Goal: Task Accomplishment & Management: Manage account settings

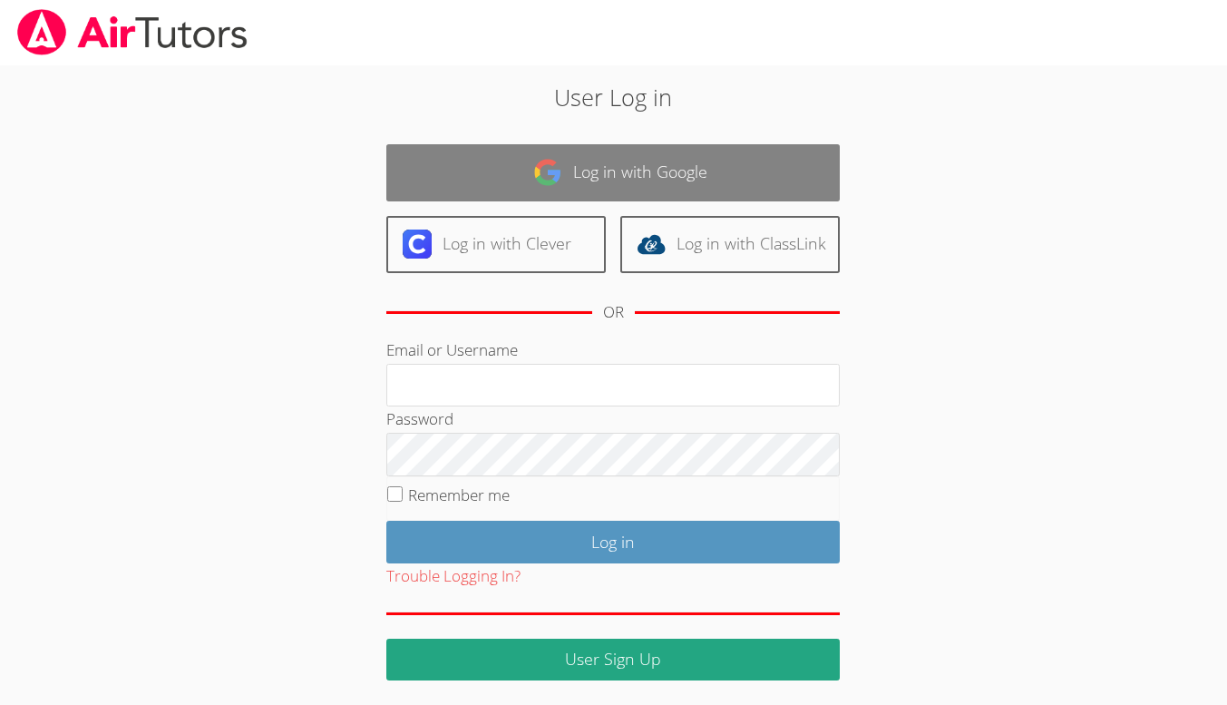
click at [549, 182] on img at bounding box center [547, 172] width 29 height 29
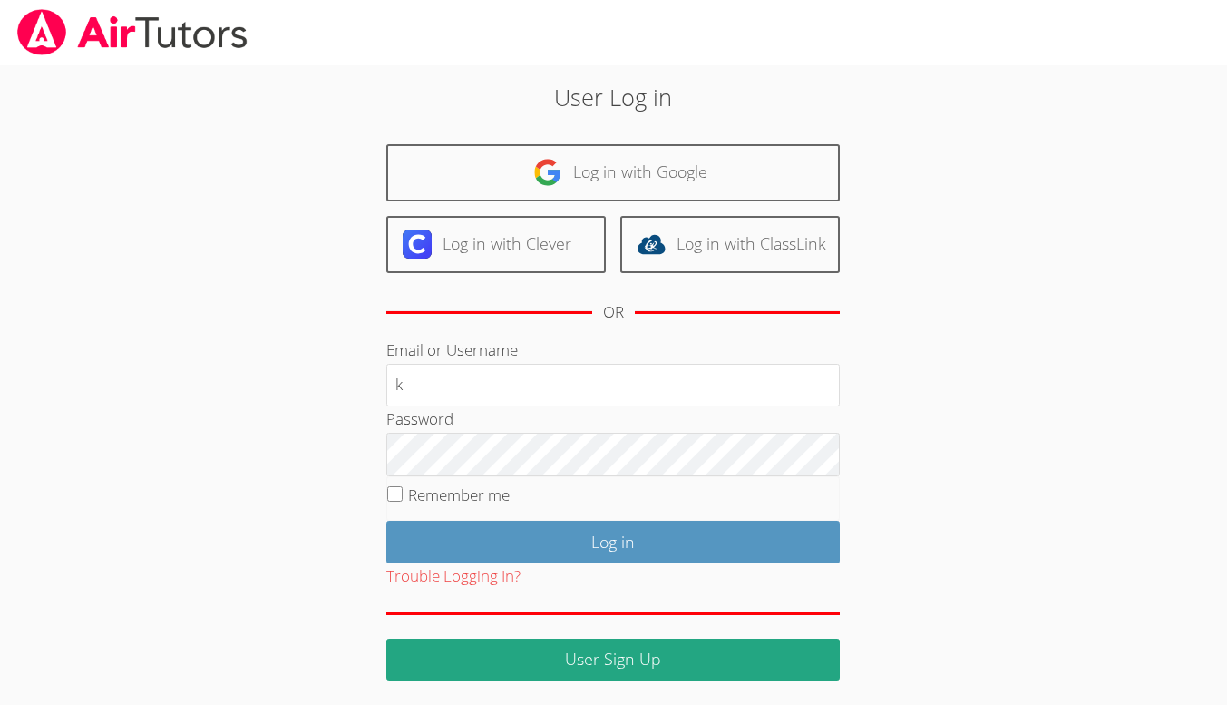
type input "k"
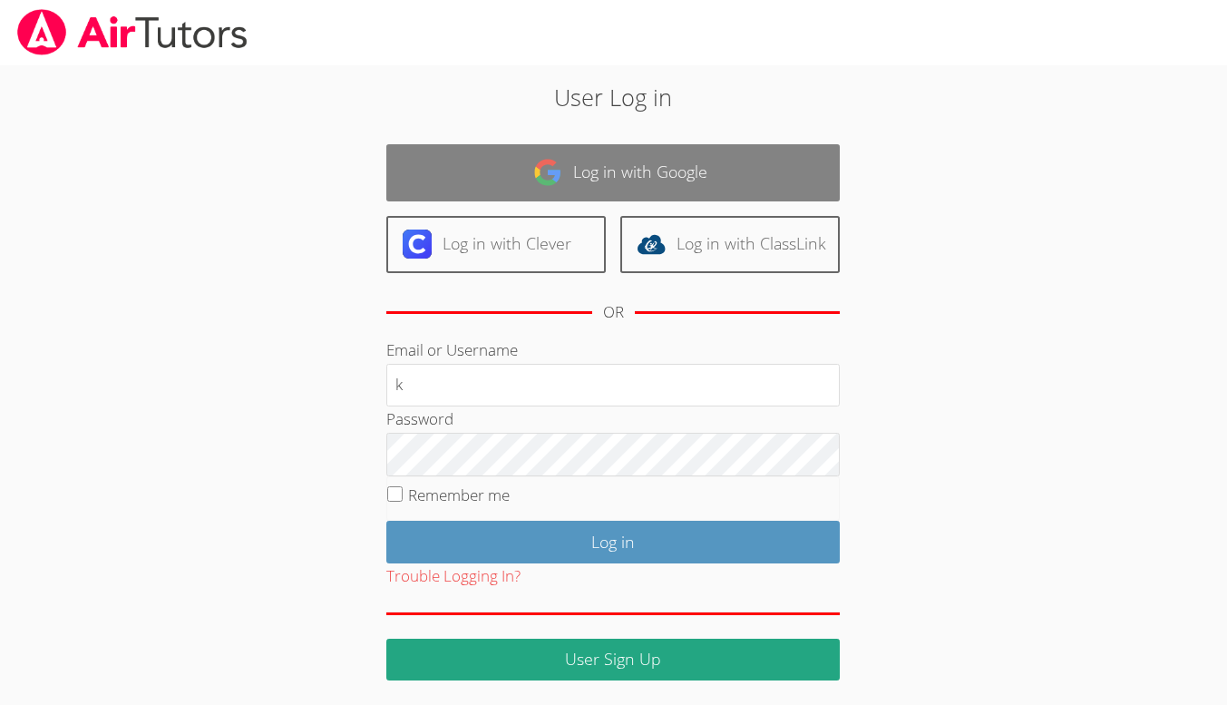
click at [521, 173] on link "Log in with Google" at bounding box center [612, 172] width 453 height 57
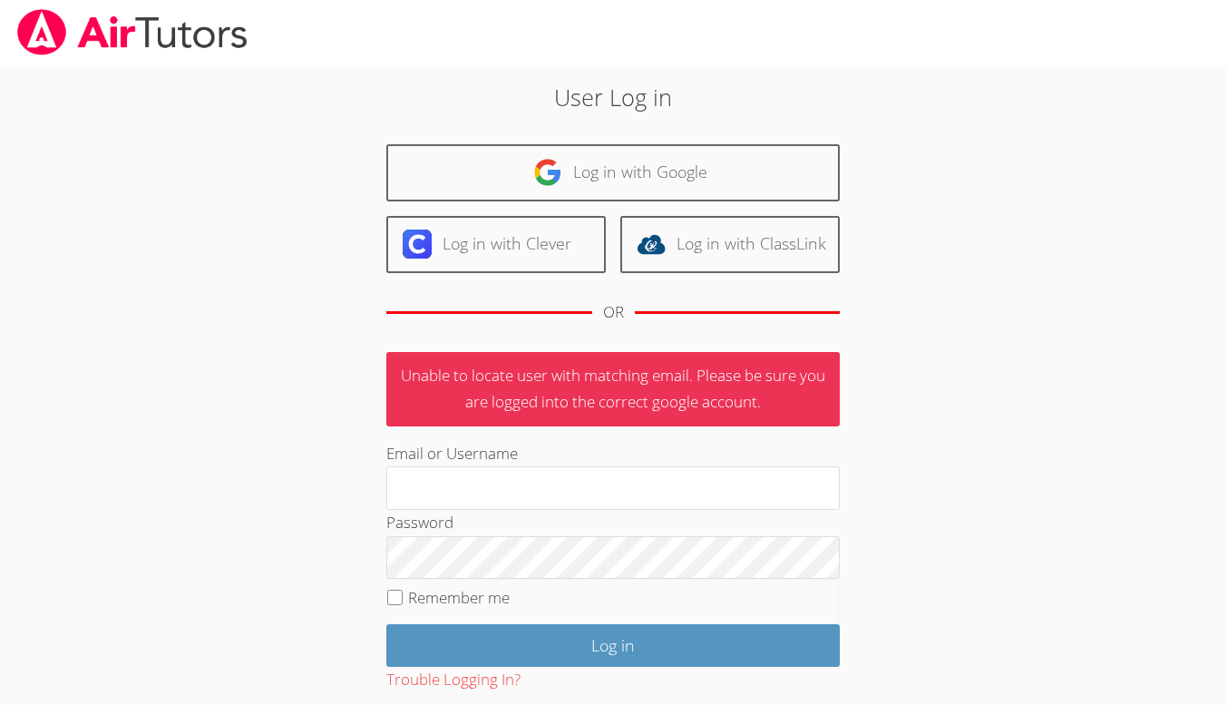
scroll to position [103, 0]
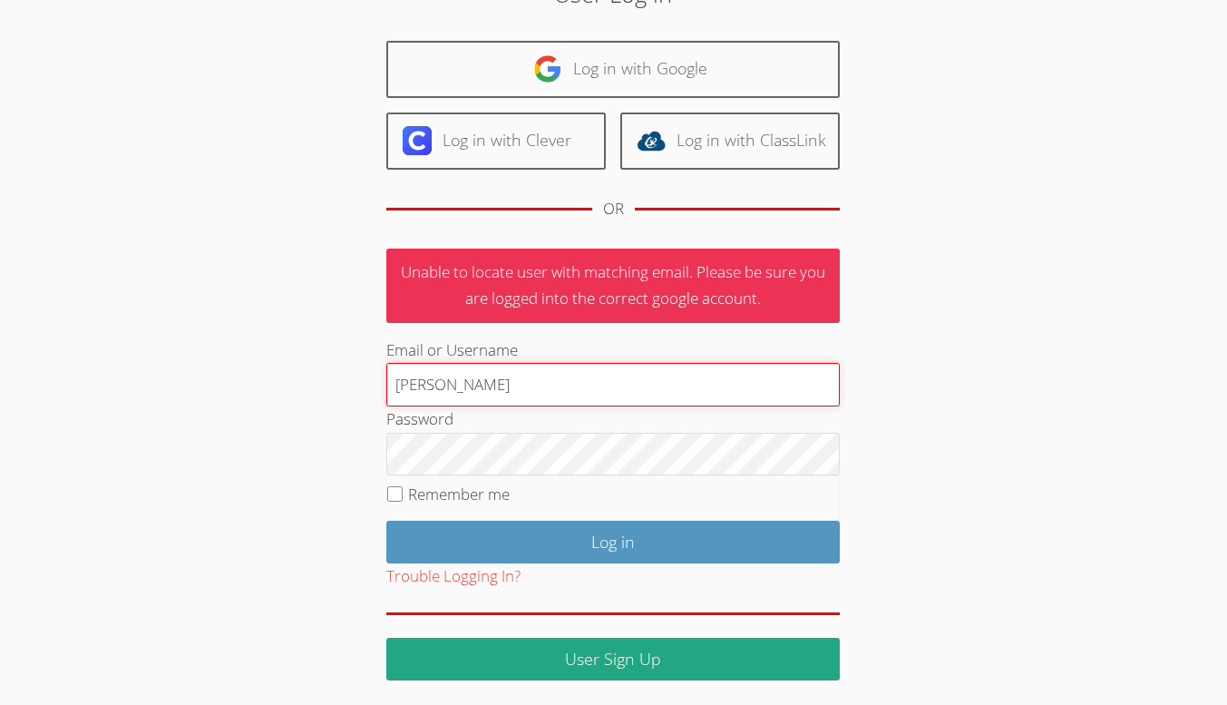
type input "kellymbrice@gmail.com"
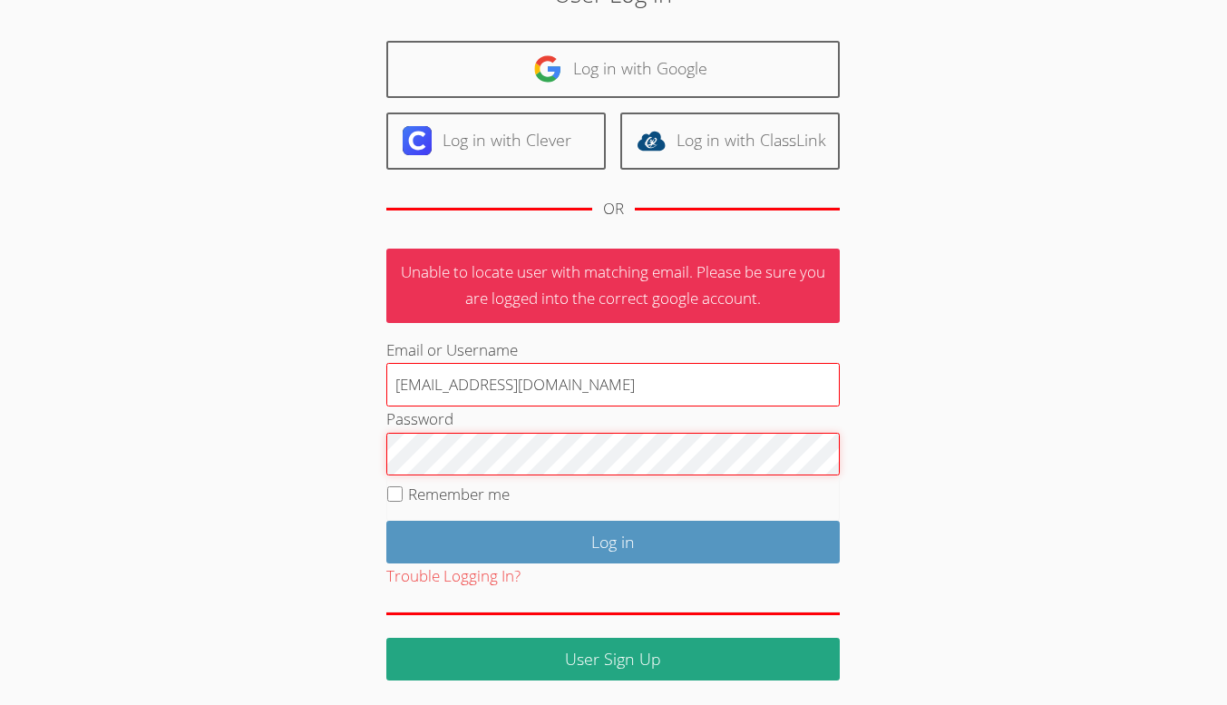
click at [386, 521] on input "Log in" at bounding box center [612, 542] width 453 height 43
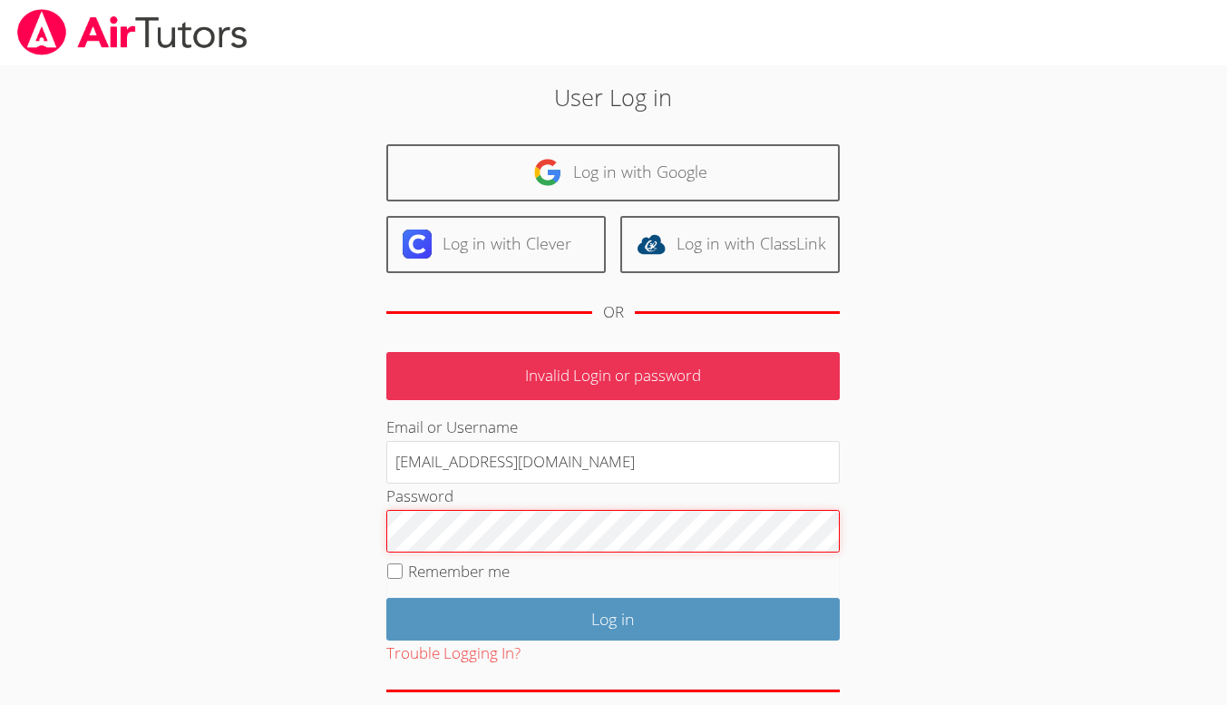
click at [386, 598] on input "Log in" at bounding box center [612, 619] width 453 height 43
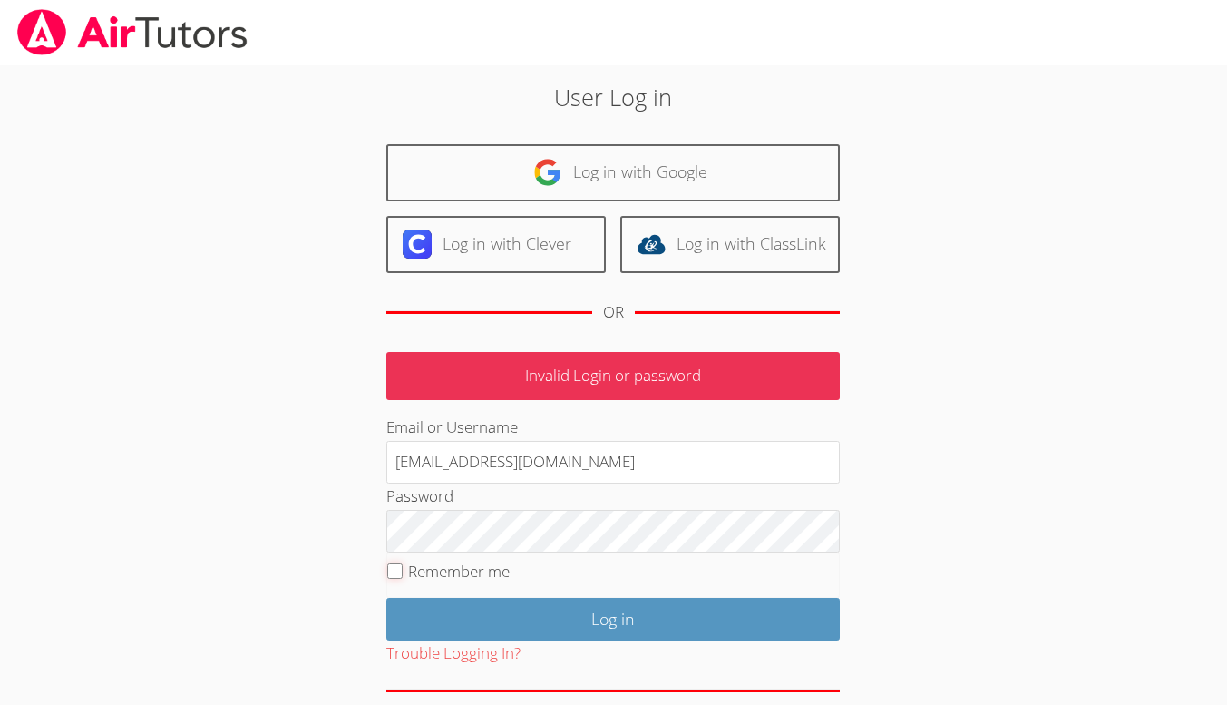
click at [397, 575] on input "Remember me" at bounding box center [394, 570] width 15 height 15
checkbox input "true"
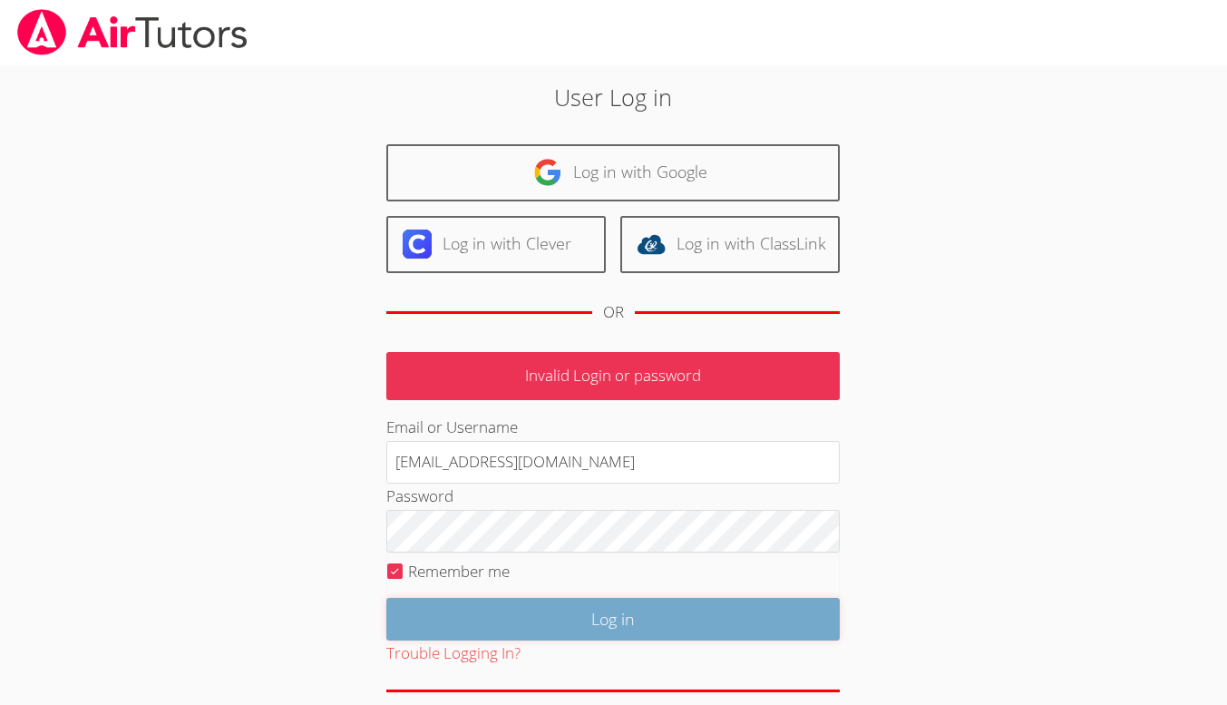
click at [491, 619] on input "Log in" at bounding box center [612, 619] width 453 height 43
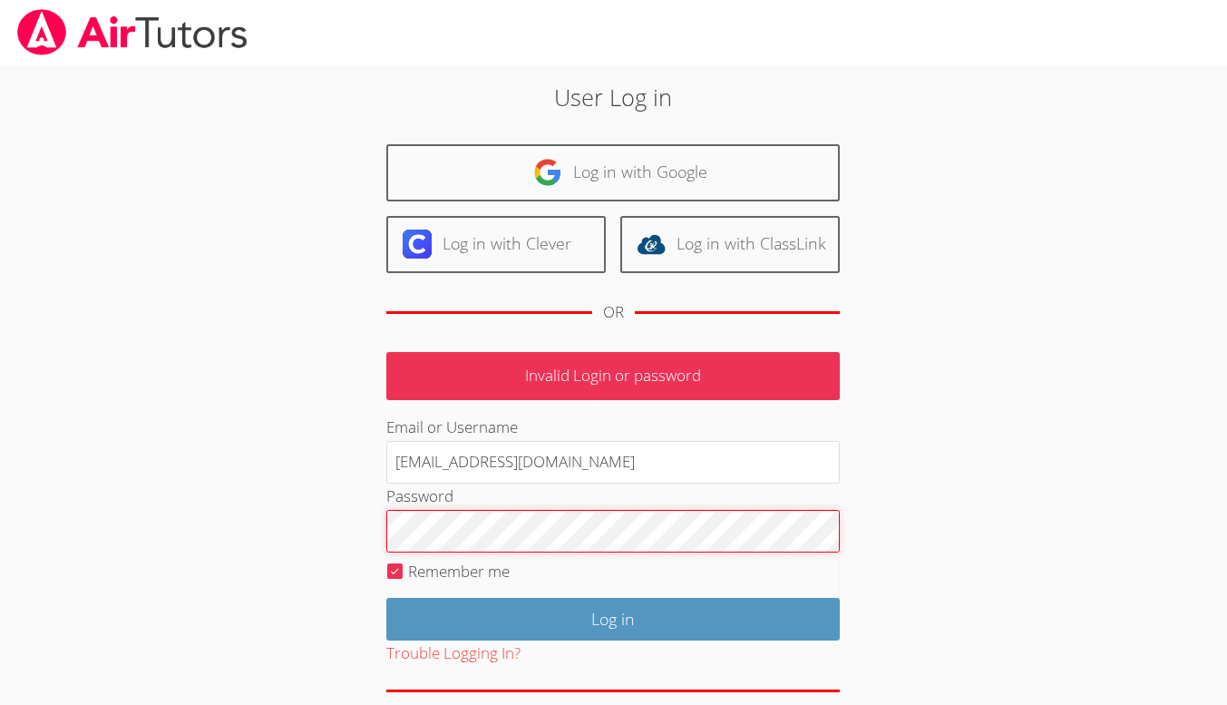
scroll to position [77, 0]
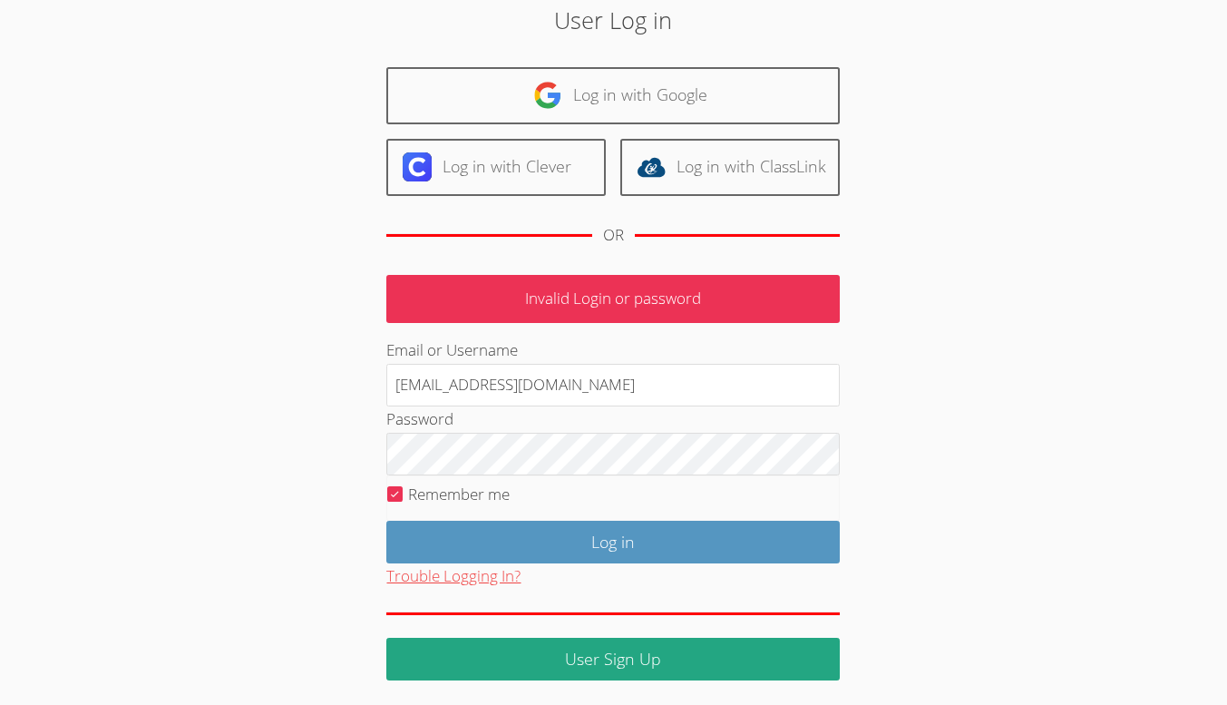
click at [443, 574] on button "Trouble Logging In?" at bounding box center [453, 576] width 134 height 26
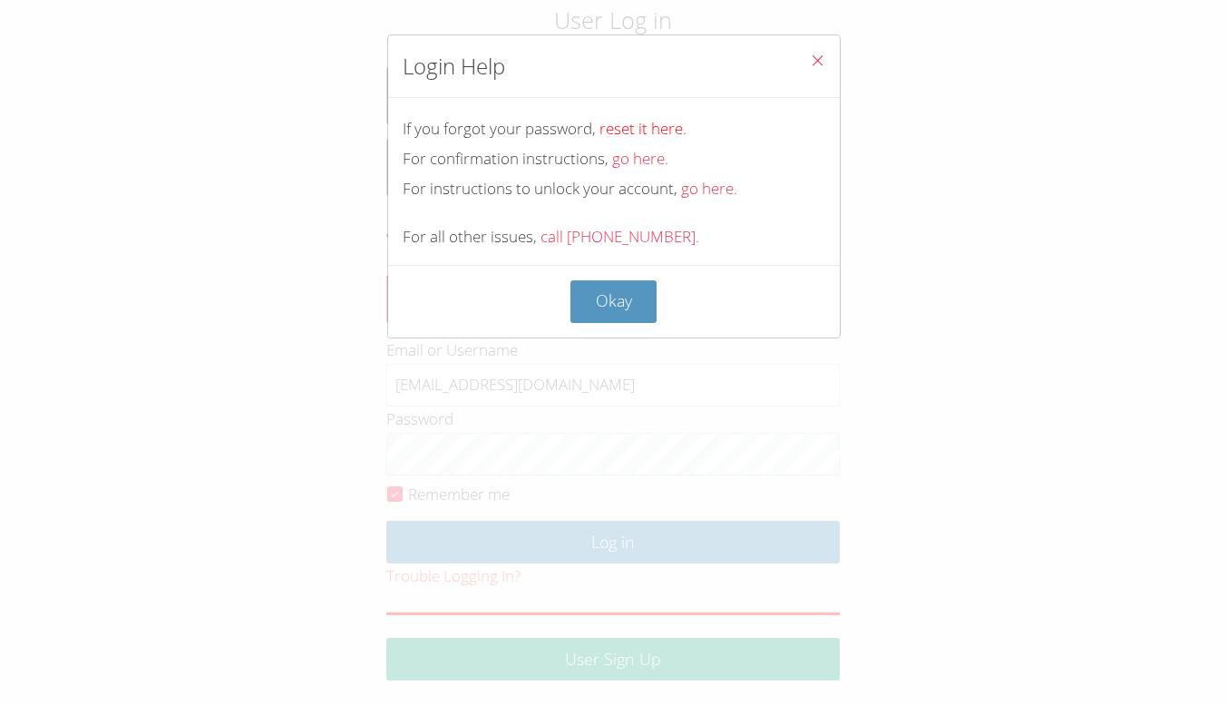
click at [628, 127] on link "reset it here." at bounding box center [642, 128] width 87 height 21
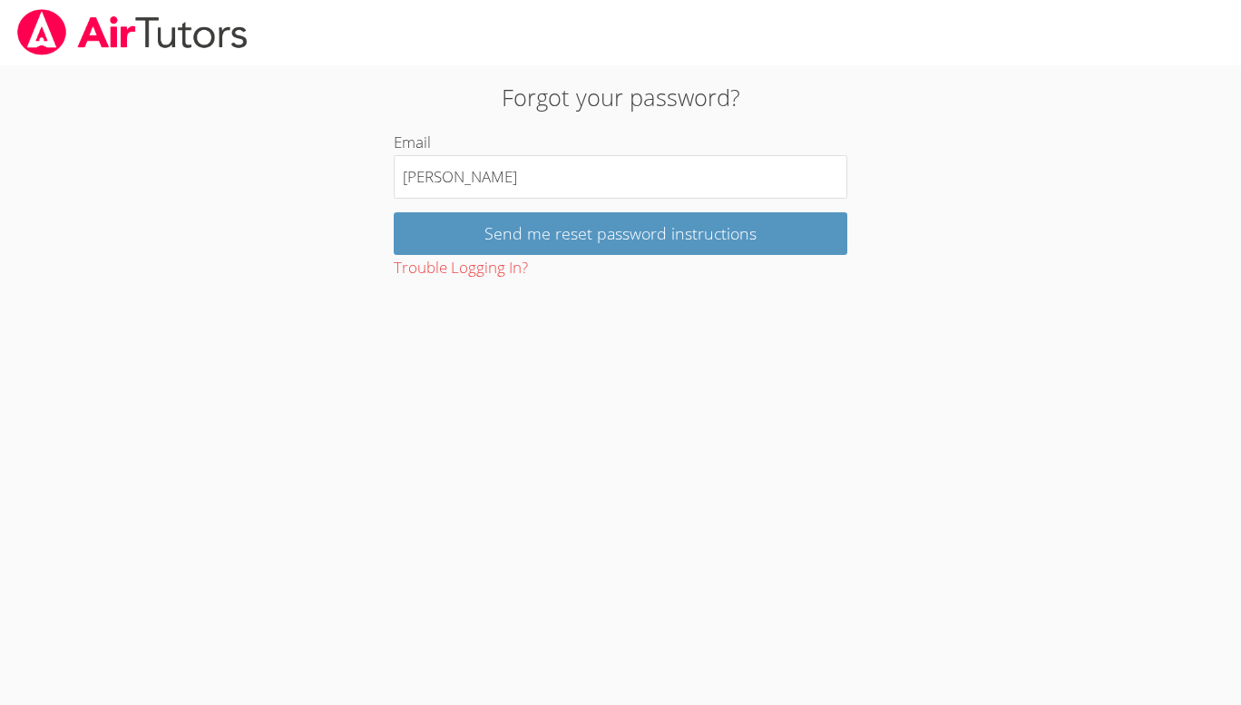
type input "[EMAIL_ADDRESS][DOMAIN_NAME]"
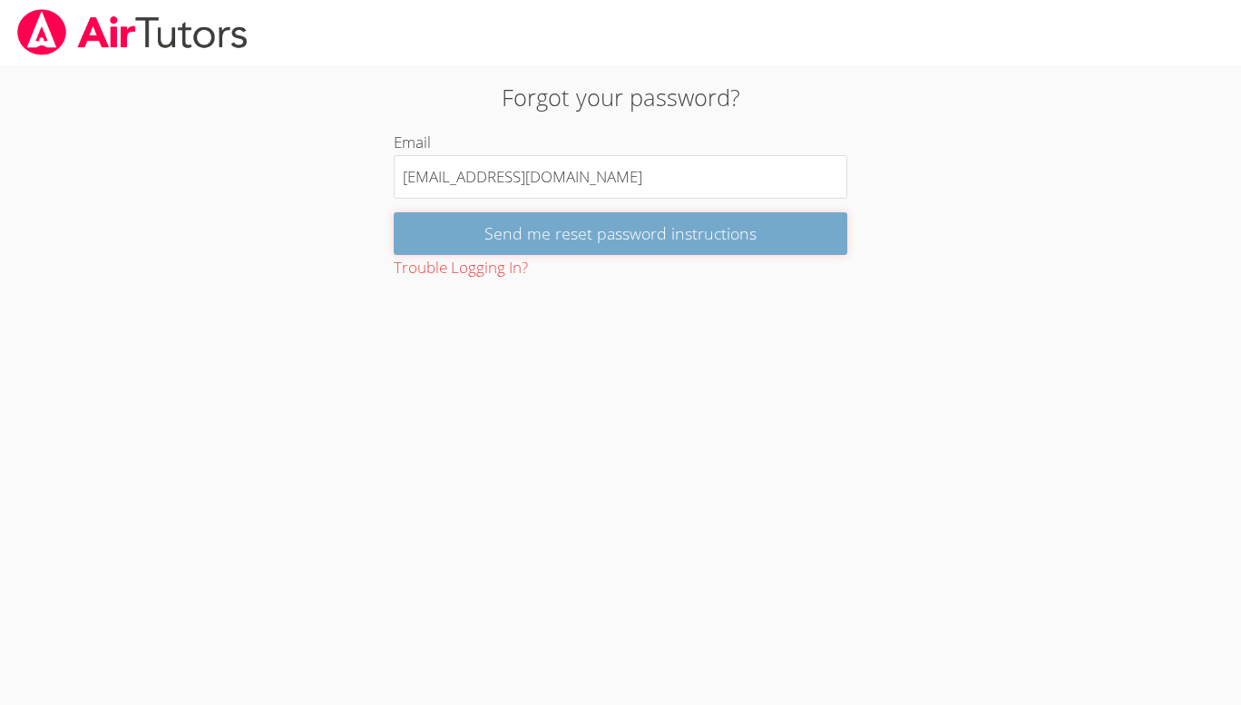
click at [603, 222] on input "Send me reset password instructions" at bounding box center [620, 233] width 453 height 43
